Goal: Task Accomplishment & Management: Manage account settings

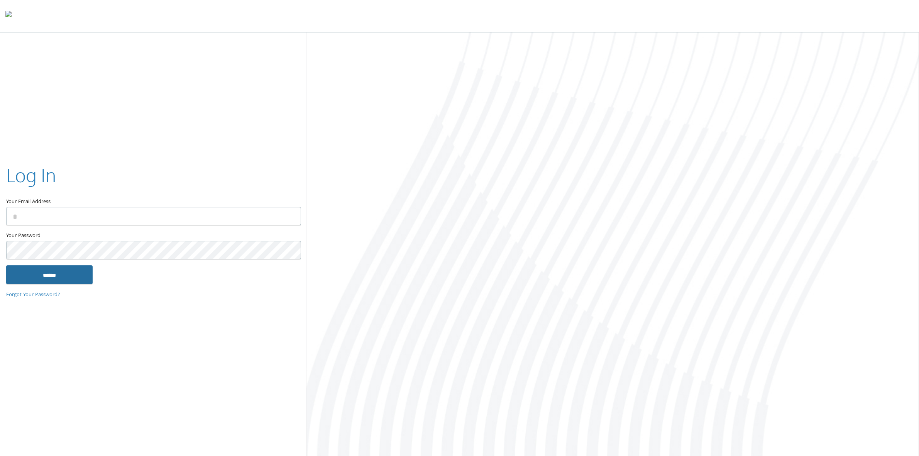
type input "**********"
click at [70, 273] on input "******" at bounding box center [49, 274] width 86 height 19
